Goal: Find specific page/section: Find specific page/section

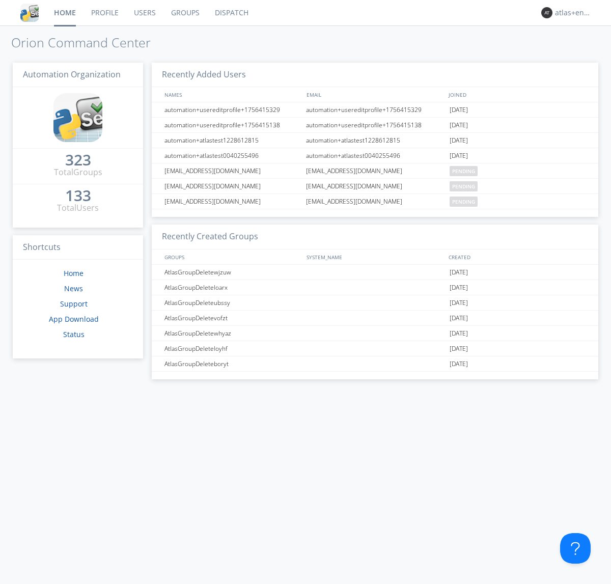
click at [231, 13] on link "Dispatch" at bounding box center [231, 12] width 49 height 25
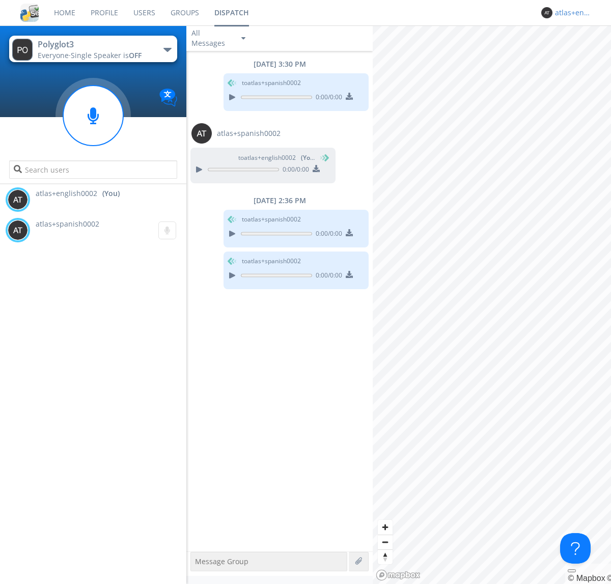
click at [572, 13] on div "atlas+english0002" at bounding box center [574, 13] width 38 height 10
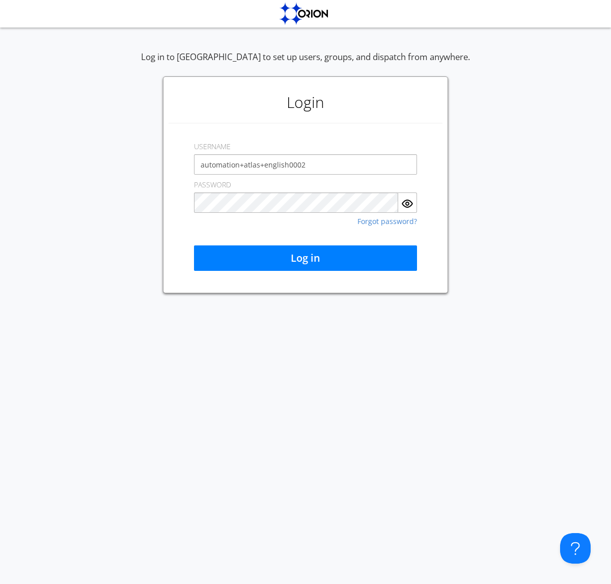
type input "automation+atlas+english0002"
click at [306, 258] on button "Log in" at bounding box center [305, 258] width 223 height 25
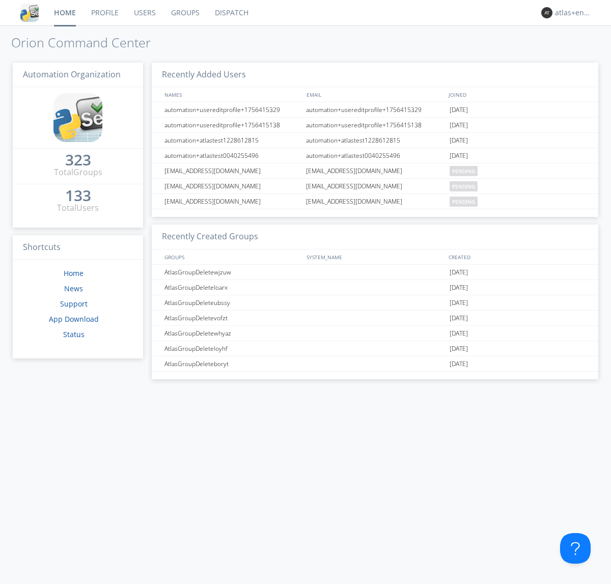
click at [231, 13] on link "Dispatch" at bounding box center [231, 12] width 49 height 25
